Goal: Task Accomplishment & Management: Manage account settings

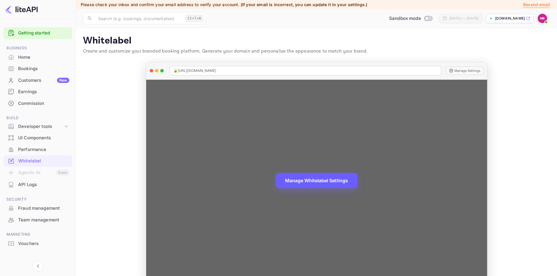
click at [327, 186] on button "Manage Whitelabel Settings" at bounding box center [317, 180] width 82 height 15
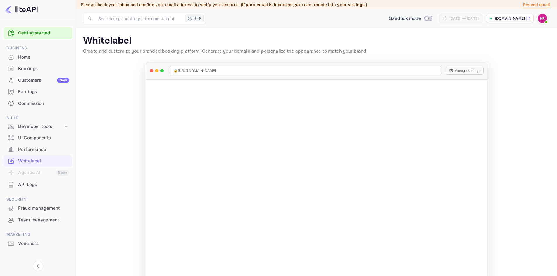
click at [512, 17] on p "[DOMAIN_NAME]" at bounding box center [510, 18] width 30 height 5
click at [23, 58] on div "Home" at bounding box center [43, 57] width 51 height 7
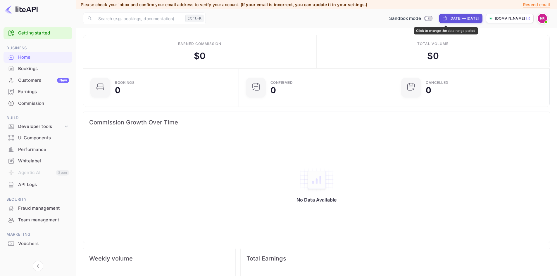
click at [471, 21] on div "[DATE] — [DATE]" at bounding box center [463, 18] width 29 height 5
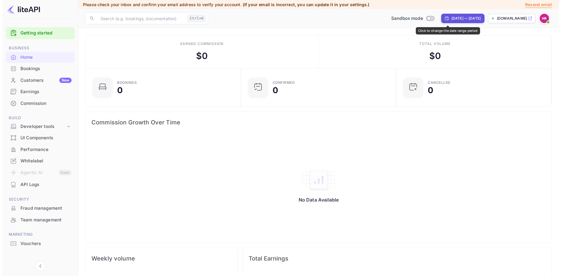
select select "6"
select select "2025"
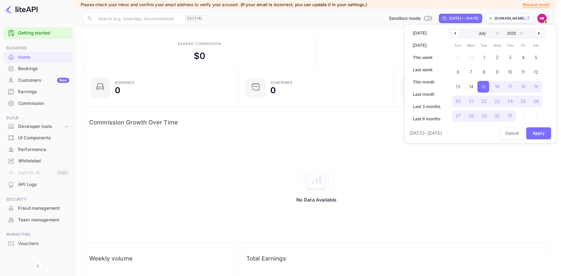
click at [387, 32] on div at bounding box center [280, 138] width 561 height 276
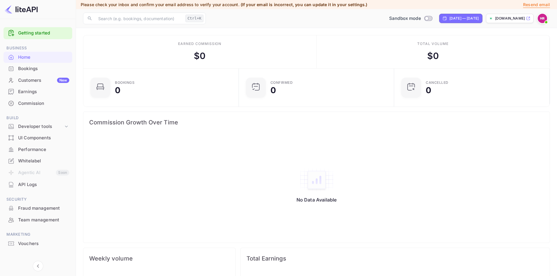
click at [524, 19] on p "[DOMAIN_NAME]" at bounding box center [510, 18] width 30 height 5
click at [28, 157] on div "Whitelabel" at bounding box center [38, 160] width 69 height 11
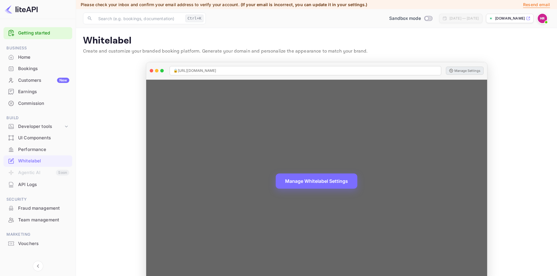
click at [462, 71] on button "Manage Settings" at bounding box center [465, 71] width 38 height 8
click at [332, 183] on button "Manage Whitelabel Settings" at bounding box center [317, 180] width 82 height 15
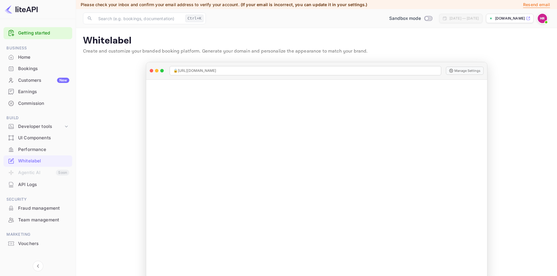
click at [540, 19] on img at bounding box center [541, 18] width 9 height 9
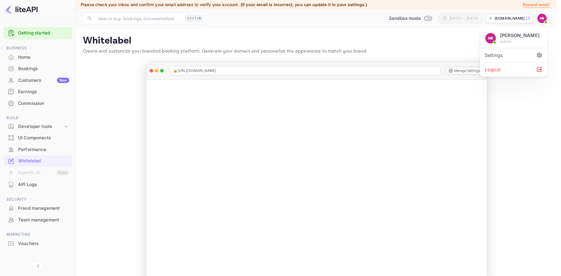
click at [503, 56] on div "Settings" at bounding box center [513, 55] width 67 height 14
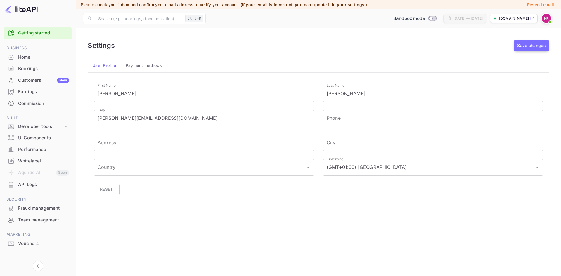
click at [32, 160] on div "Whitelabel" at bounding box center [43, 161] width 51 height 7
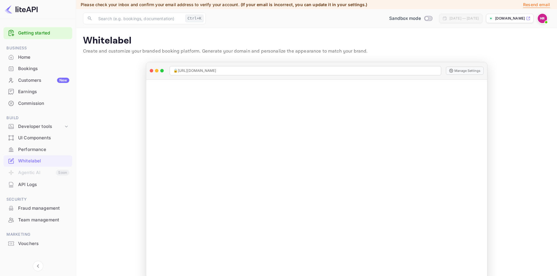
click at [30, 183] on div "API Logs" at bounding box center [43, 184] width 51 height 7
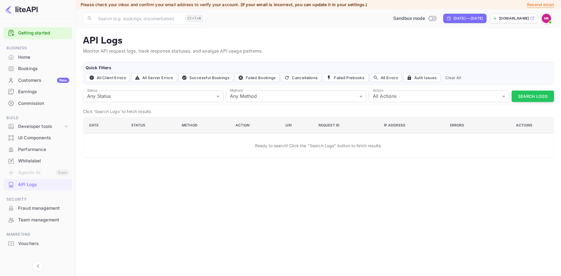
click at [30, 161] on div "Whitelabel" at bounding box center [43, 161] width 51 height 7
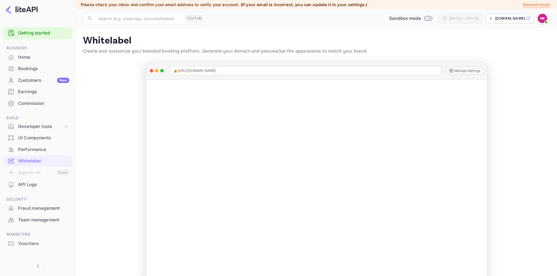
click at [251, 6] on span "(If your email is incorrect, you can update it in your settings.)" at bounding box center [304, 4] width 127 height 5
click at [534, 3] on p "Resend email" at bounding box center [536, 4] width 27 height 6
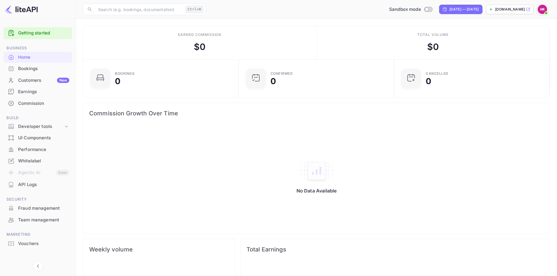
click at [27, 156] on div "Whitelabel" at bounding box center [38, 160] width 69 height 11
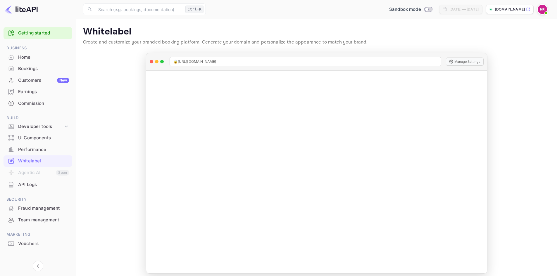
click at [25, 60] on div "Home" at bounding box center [38, 57] width 69 height 11
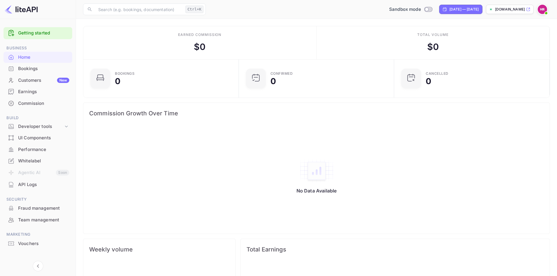
click at [32, 162] on div "Whitelabel" at bounding box center [43, 161] width 51 height 7
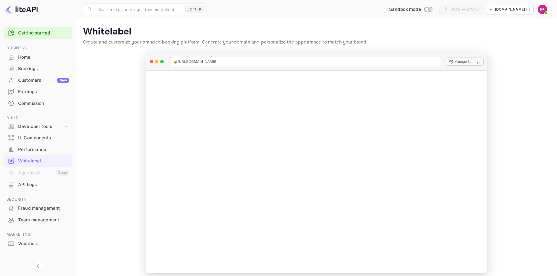
click at [40, 134] on div "UI Components" at bounding box center [38, 137] width 69 height 11
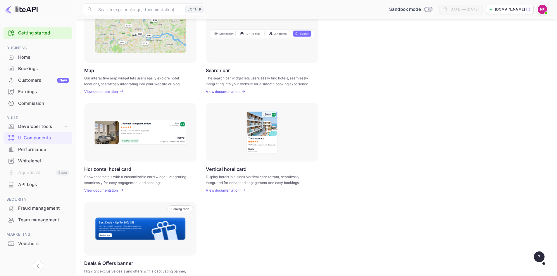
scroll to position [89, 0]
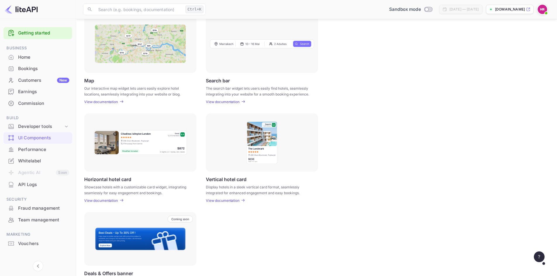
click at [233, 201] on p "View documentation" at bounding box center [223, 200] width 34 height 4
click at [27, 164] on div "Whitelabel" at bounding box center [43, 161] width 51 height 7
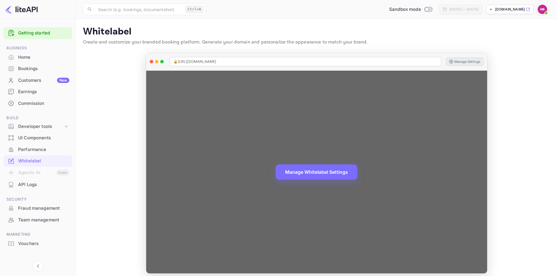
click at [461, 62] on button "Manage Settings" at bounding box center [465, 62] width 38 height 8
